Goal: Use online tool/utility: Utilize a website feature to perform a specific function

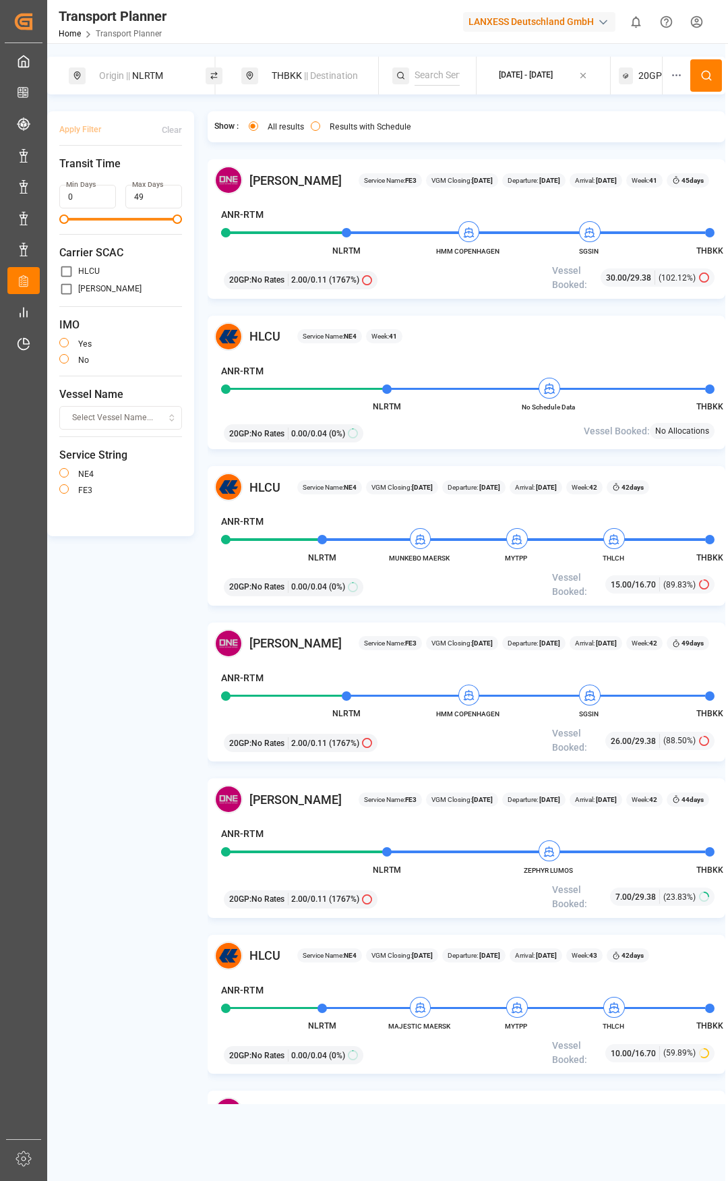
click at [275, 74] on div "THBKK || Destination" at bounding box center [318, 75] width 109 height 25
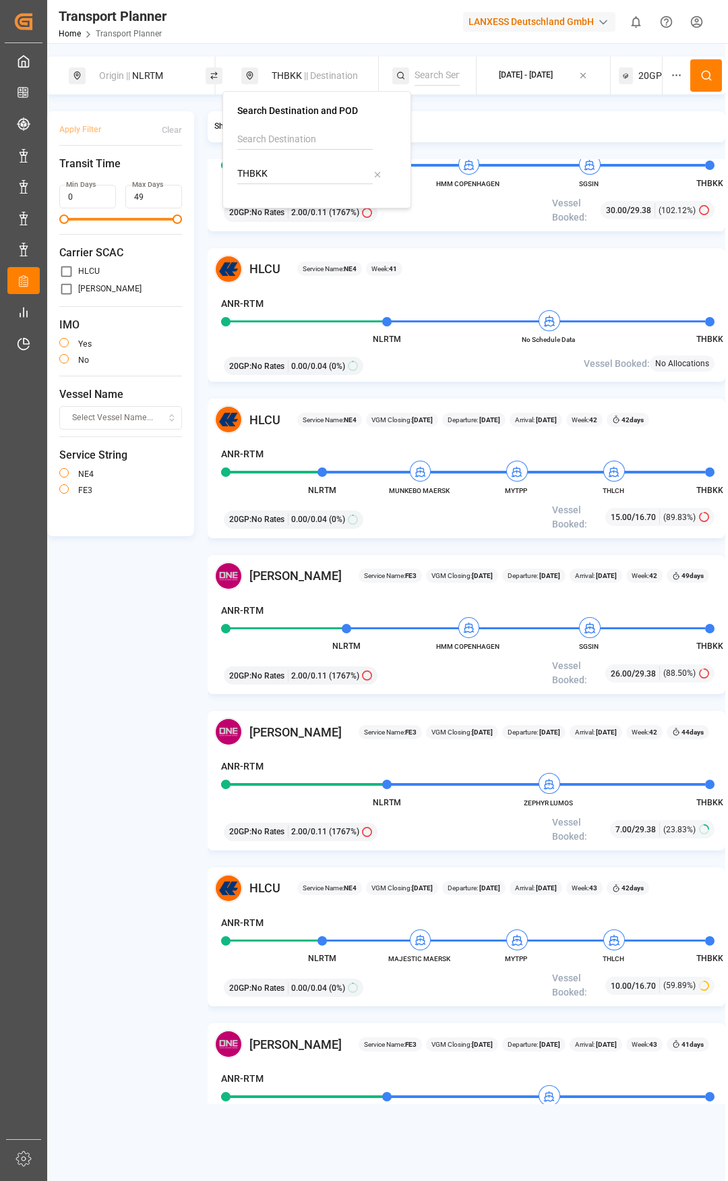
drag, startPoint x: 280, startPoint y: 173, endPoint x: 237, endPoint y: 167, distance: 44.2
click at [237, 167] on div "Search Destination and POD THBKK" at bounding box center [316, 149] width 189 height 117
type input "hZIRA"
drag, startPoint x: 266, startPoint y: 171, endPoint x: 230, endPoint y: 169, distance: 35.8
click at [230, 169] on div "Search Destination and POD hZIRA No results found" at bounding box center [316, 149] width 189 height 117
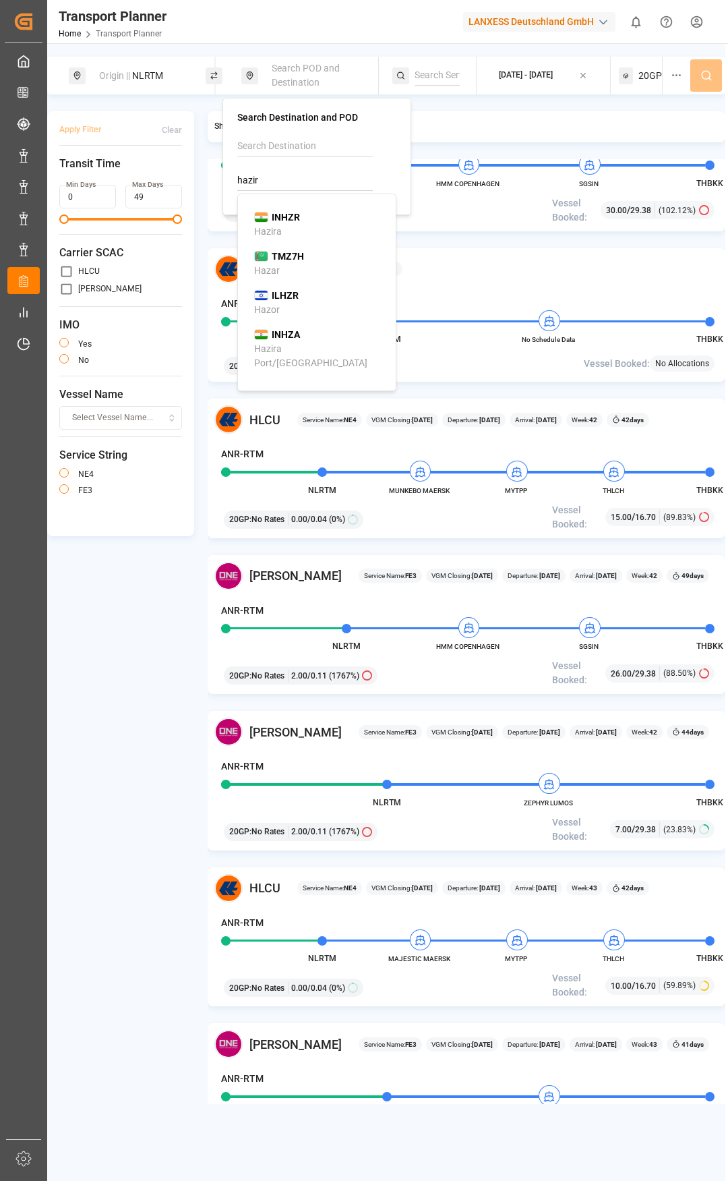
click at [278, 217] on b "INHZR" at bounding box center [286, 217] width 28 height 11
type input "INHZR"
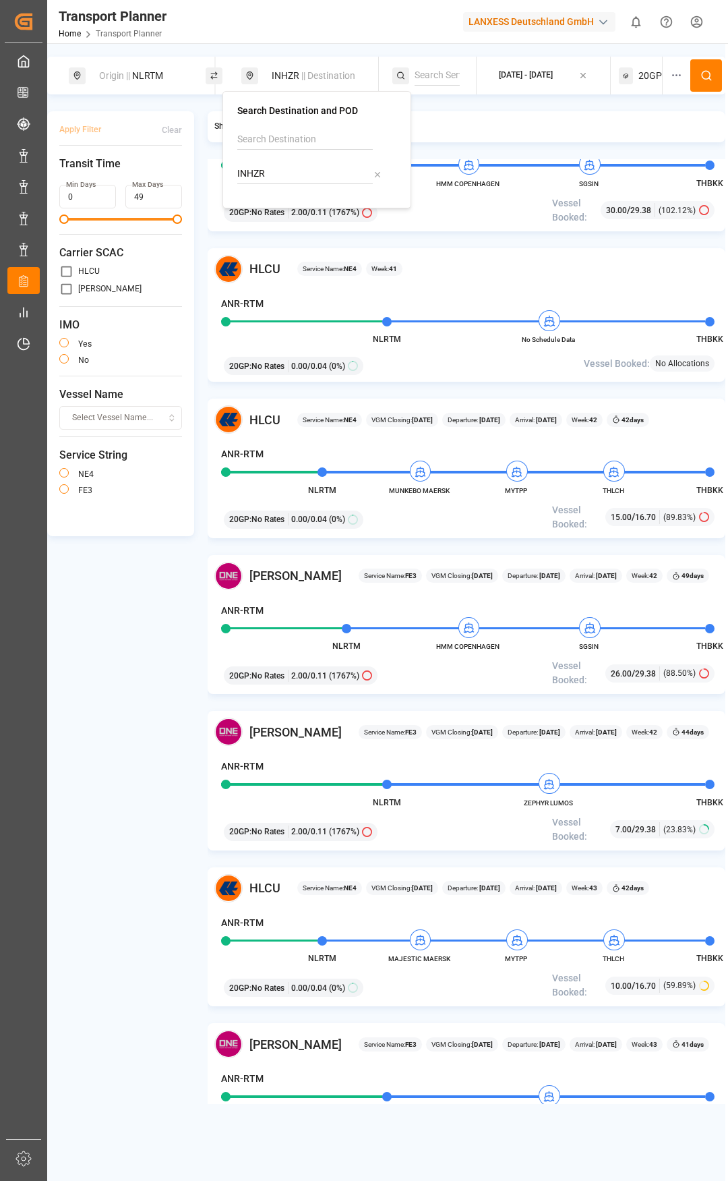
click at [694, 84] on button at bounding box center [706, 75] width 32 height 32
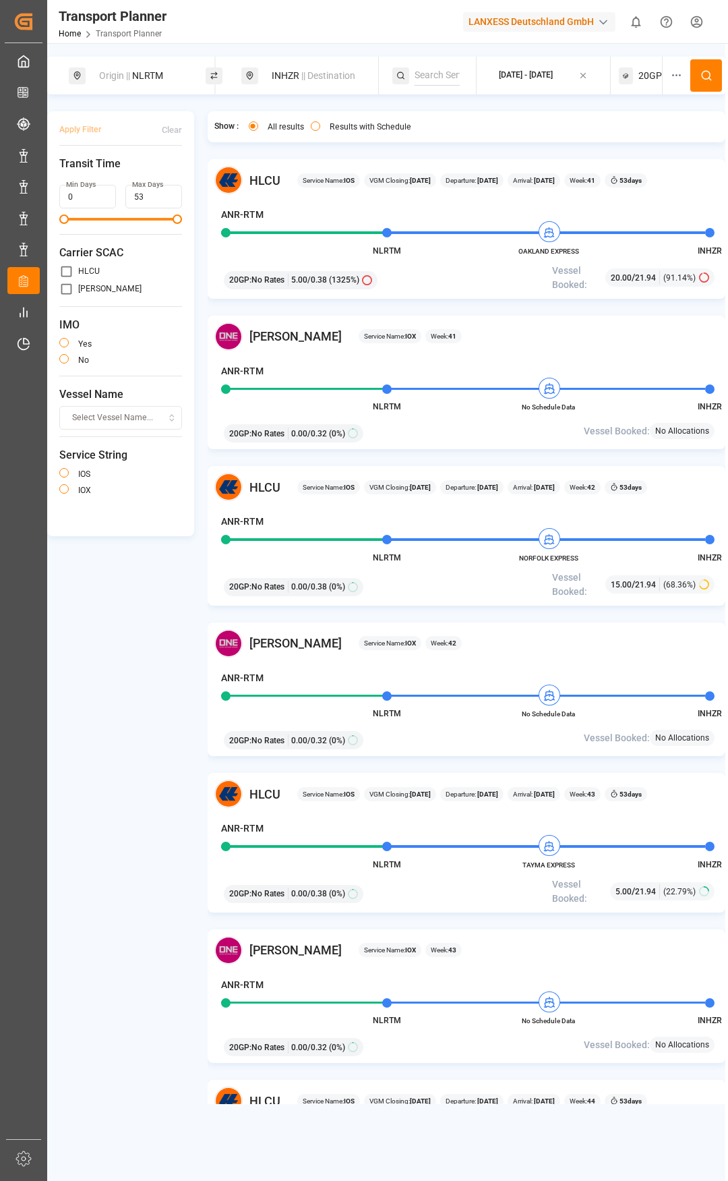
drag, startPoint x: 286, startPoint y: 71, endPoint x: 293, endPoint y: 81, distance: 12.2
click at [287, 73] on div "INHZR || Destination" at bounding box center [318, 75] width 109 height 25
drag, startPoint x: 313, startPoint y: 166, endPoint x: 231, endPoint y: 179, distance: 82.6
click at [231, 179] on div "Search Destination and POD INHZR" at bounding box center [316, 149] width 189 height 117
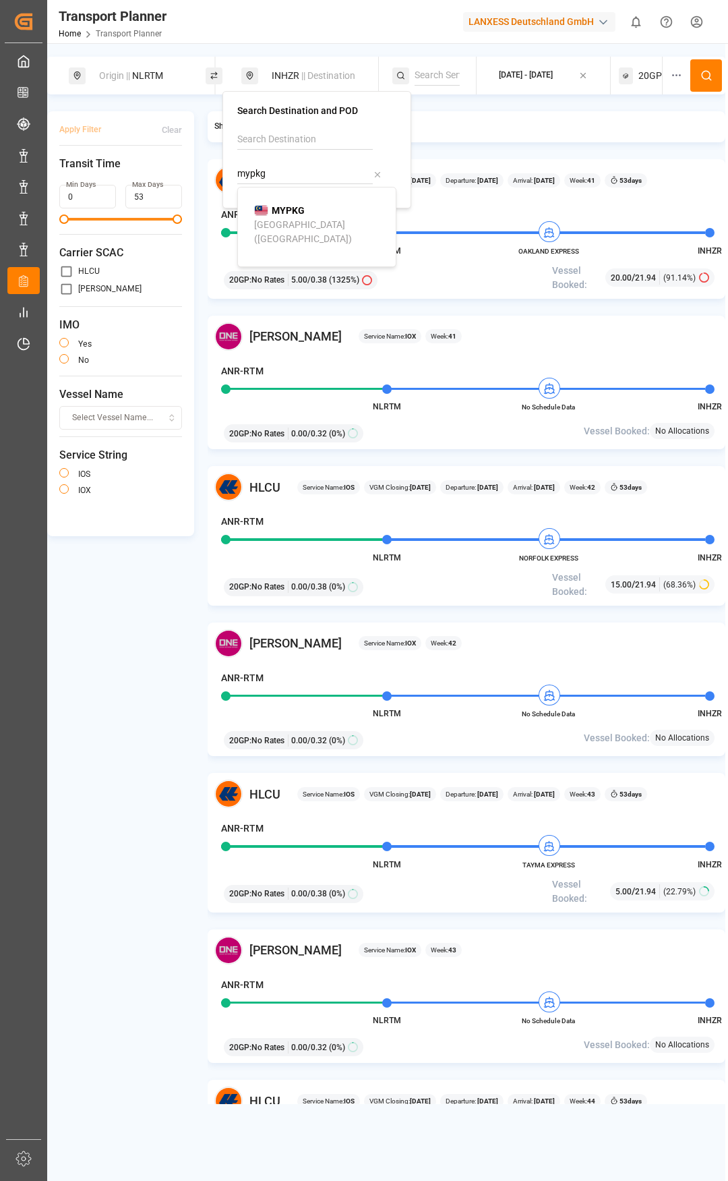
click at [276, 222] on div "[GEOGRAPHIC_DATA] ([GEOGRAPHIC_DATA])" at bounding box center [319, 232] width 131 height 28
type input "MYPKG"
click at [701, 73] on icon at bounding box center [707, 75] width 12 height 12
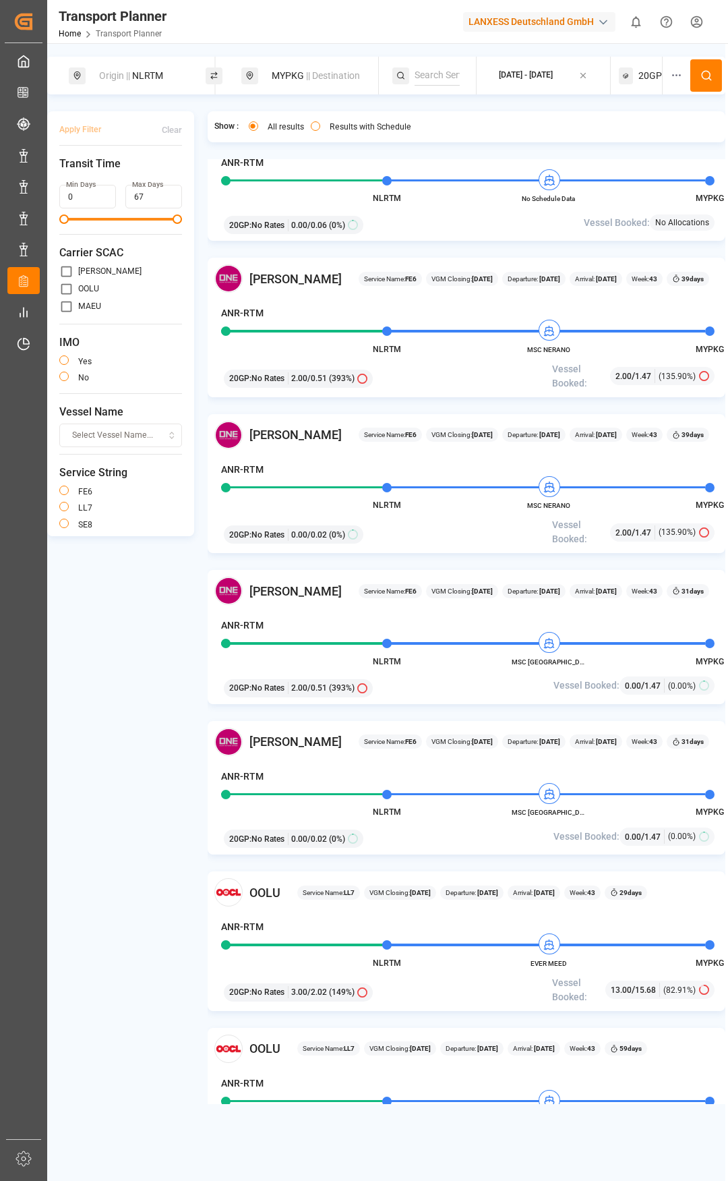
scroll to position [1820, 0]
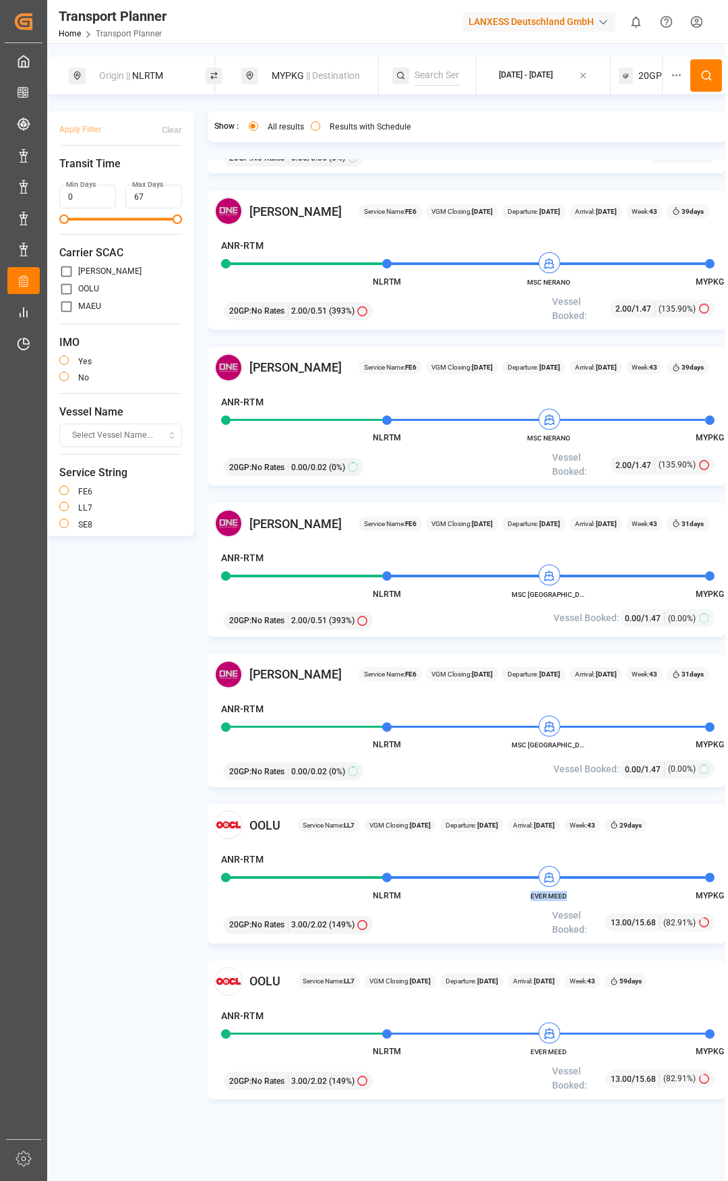
drag, startPoint x: 531, startPoint y: 895, endPoint x: 568, endPoint y: 898, distance: 36.6
click at [568, 898] on span "EVER MEED" at bounding box center [549, 896] width 74 height 10
copy span "EVER MEED"
